Goal: Task Accomplishment & Management: Manage account settings

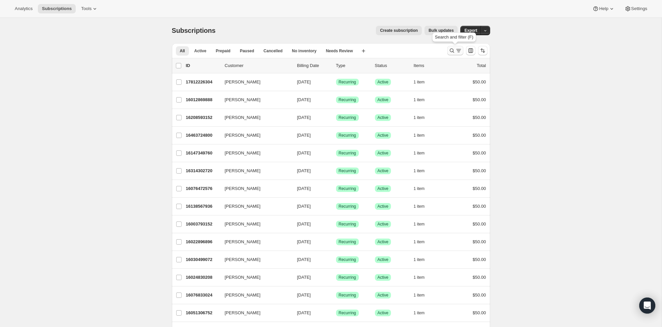
click at [453, 49] on icon "Search and filter results" at bounding box center [452, 50] width 7 height 7
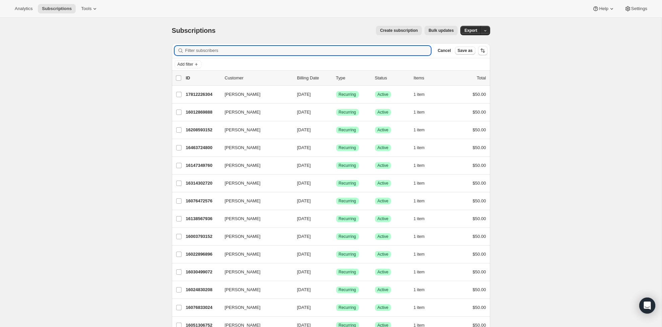
scroll to position [1, 0]
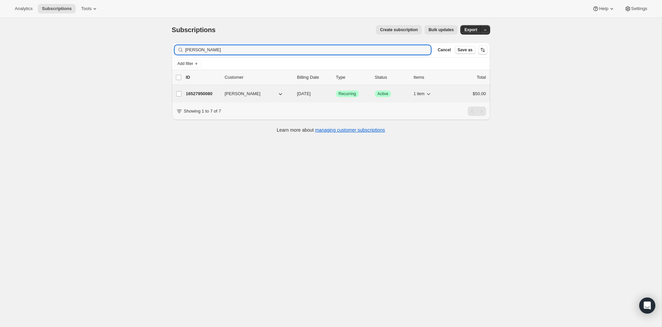
type input "[PERSON_NAME]"
click at [204, 90] on div "16527950080 Kirby Vilker 10/15/2025 Success Recurring Success Active 1 item $50…" at bounding box center [336, 93] width 300 height 9
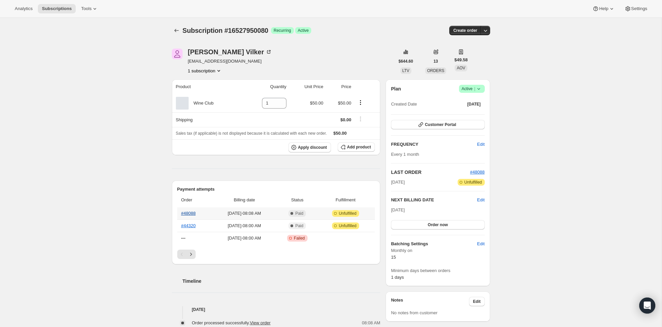
click at [191, 214] on link "#48088" at bounding box center [188, 213] width 14 height 5
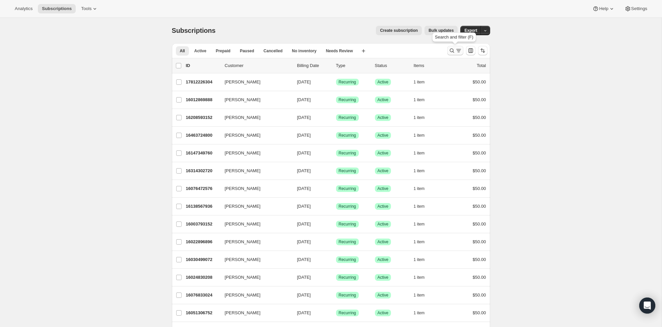
click at [458, 51] on icon "Search and filter results" at bounding box center [458, 50] width 7 height 7
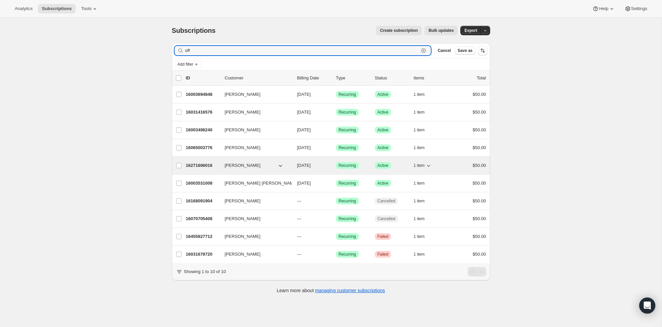
type input "off"
click at [206, 166] on p "16271606016" at bounding box center [203, 165] width 34 height 7
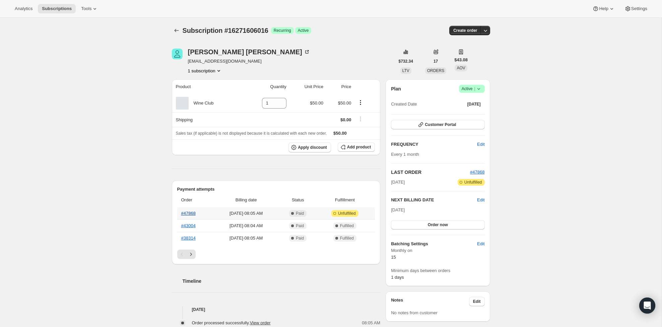
click at [194, 213] on link "#47868" at bounding box center [188, 213] width 14 height 5
click at [186, 227] on link "#44320" at bounding box center [188, 225] width 14 height 5
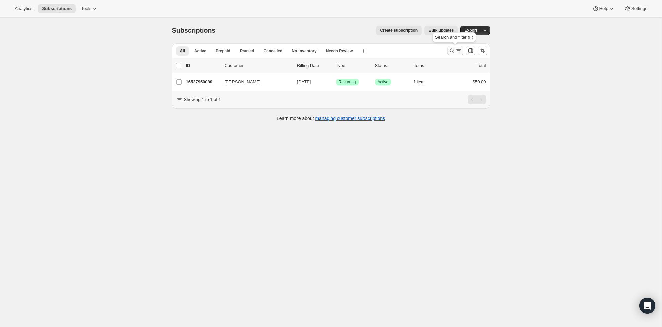
click at [449, 53] on icon "Search and filter results" at bounding box center [452, 50] width 7 height 7
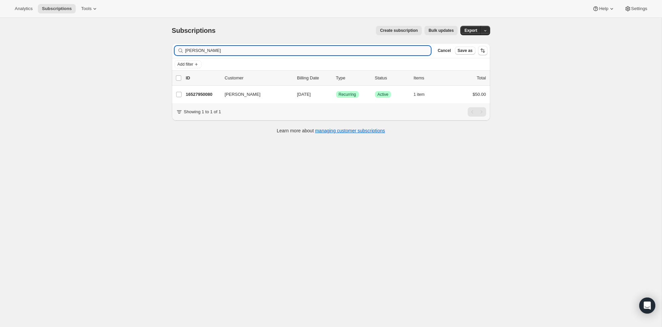
click at [263, 52] on input "[PERSON_NAME]" at bounding box center [308, 50] width 246 height 9
click at [263, 52] on input "kirby" at bounding box center [308, 50] width 246 height 9
type input "t"
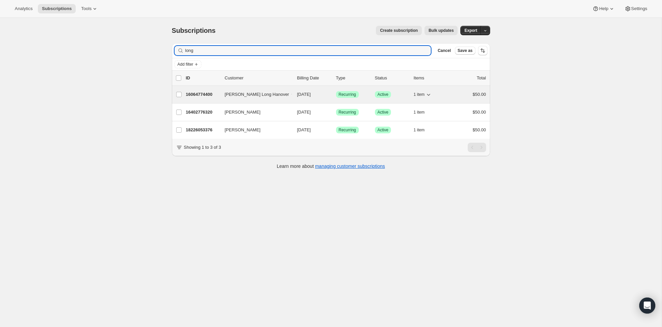
type input "long"
click at [197, 93] on p "16064774400" at bounding box center [203, 94] width 34 height 7
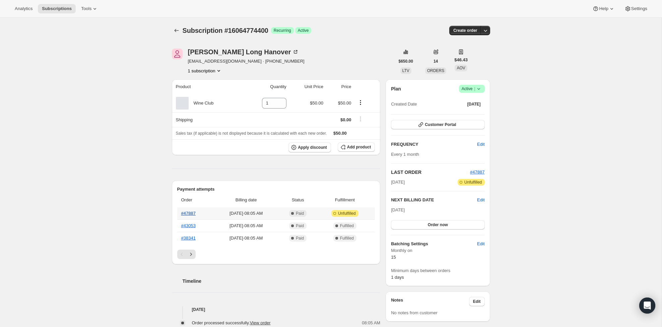
click at [186, 216] on link "#47887" at bounding box center [188, 213] width 14 height 5
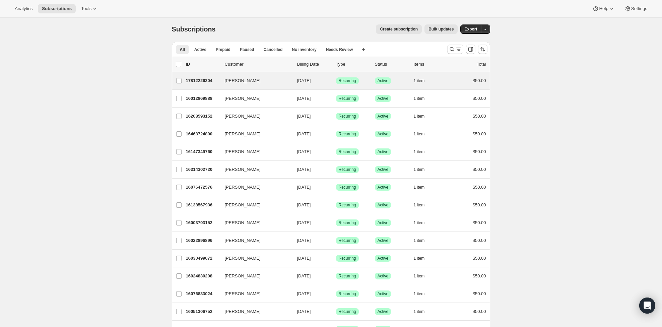
scroll to position [2, 0]
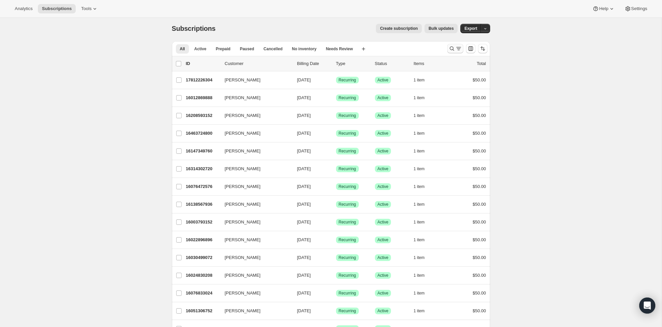
click at [449, 49] on icon "Search and filter results" at bounding box center [452, 48] width 7 height 7
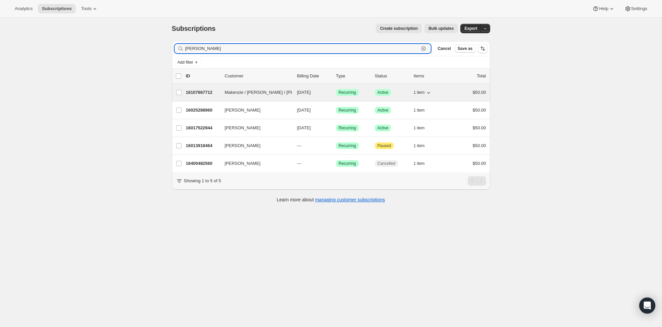
type input "[PERSON_NAME]"
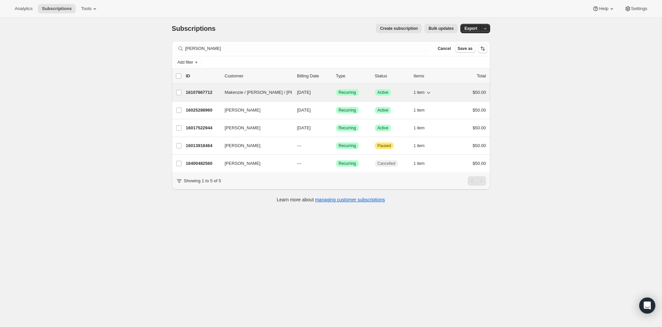
click at [453, 92] on div "$50.00" at bounding box center [470, 92] width 34 height 7
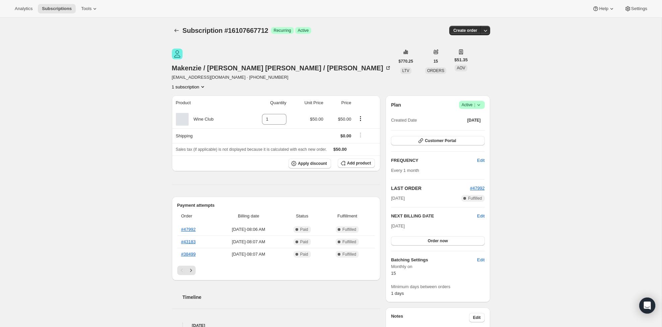
click at [471, 102] on span "Active |" at bounding box center [472, 105] width 20 height 7
click at [463, 114] on span "Cancel subscription" at bounding box center [470, 113] width 38 height 5
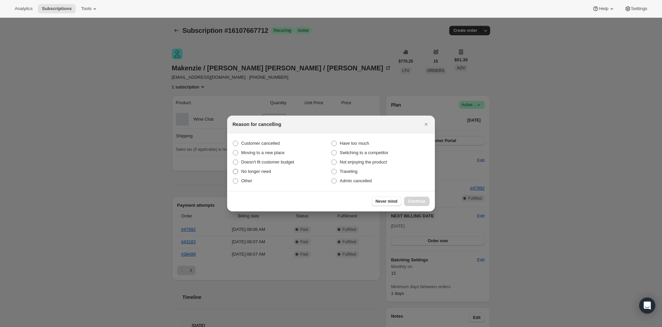
click at [233, 170] on span ":rcm:" at bounding box center [236, 172] width 6 height 6
click at [233, 169] on input "No longer need" at bounding box center [233, 169] width 0 height 0
radio input "true"
click at [421, 201] on span "Continue" at bounding box center [416, 201] width 17 height 5
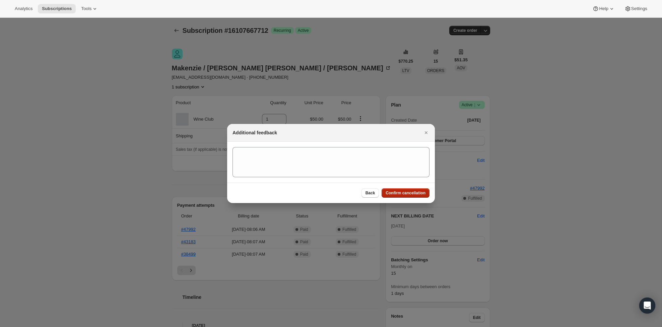
click at [401, 191] on span "Confirm cancellation" at bounding box center [406, 192] width 40 height 5
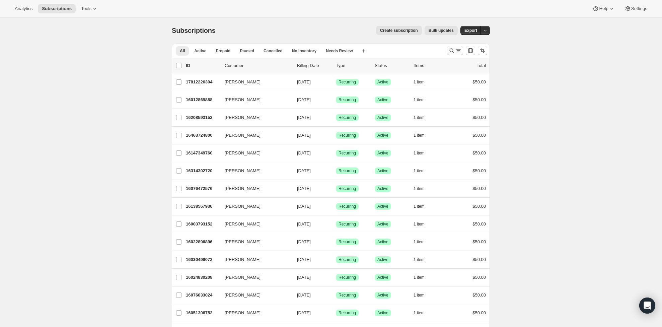
click at [450, 47] on button "Search and filter results" at bounding box center [455, 50] width 16 height 9
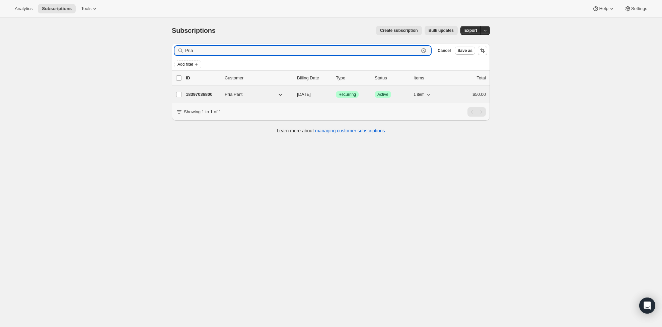
type input "Pria"
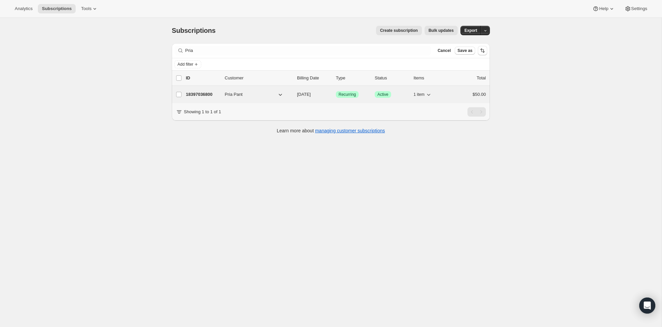
click at [193, 91] on div "18397036800 Pria Pant [DATE] Success Recurring Success Active 1 item $50.00" at bounding box center [336, 94] width 300 height 9
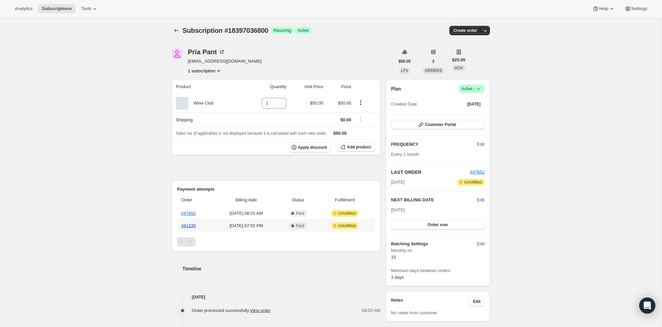
click at [185, 227] on link "#41339" at bounding box center [188, 225] width 14 height 5
click at [193, 213] on link "#47652" at bounding box center [188, 213] width 14 height 5
